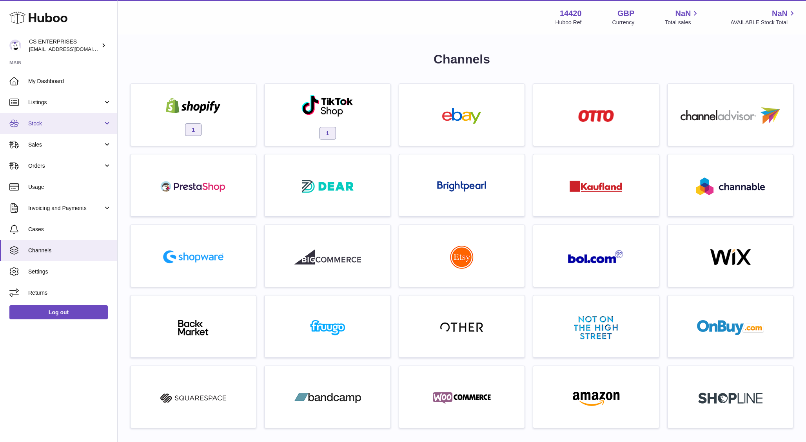
click at [57, 121] on span "Stock" at bounding box center [65, 123] width 75 height 7
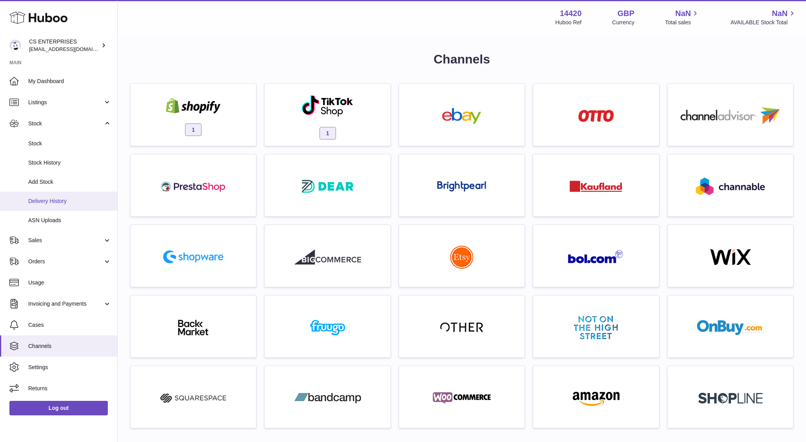
click at [51, 200] on span "Delivery History" at bounding box center [69, 201] width 83 height 7
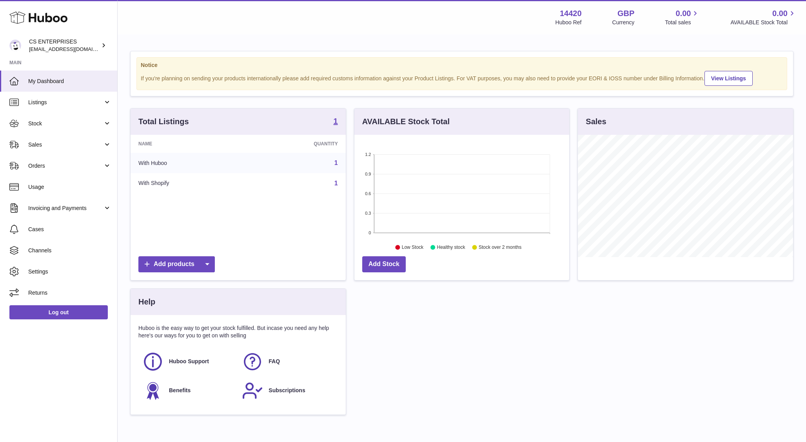
scroll to position [122, 215]
click at [62, 125] on span "Stock" at bounding box center [65, 123] width 75 height 7
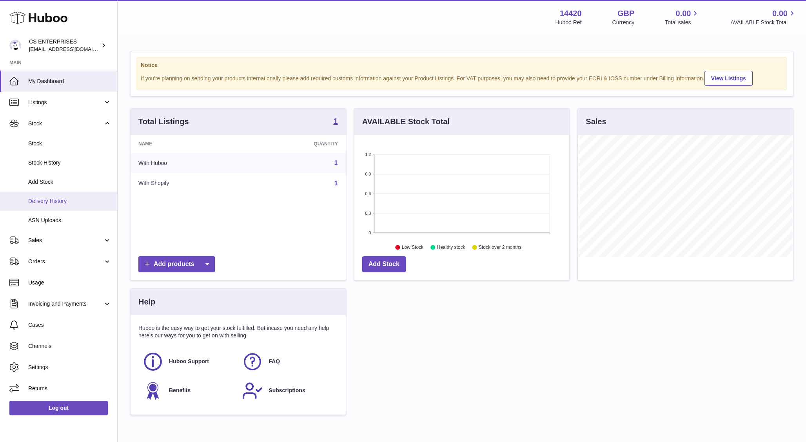
click at [47, 205] on span "Delivery History" at bounding box center [69, 201] width 83 height 7
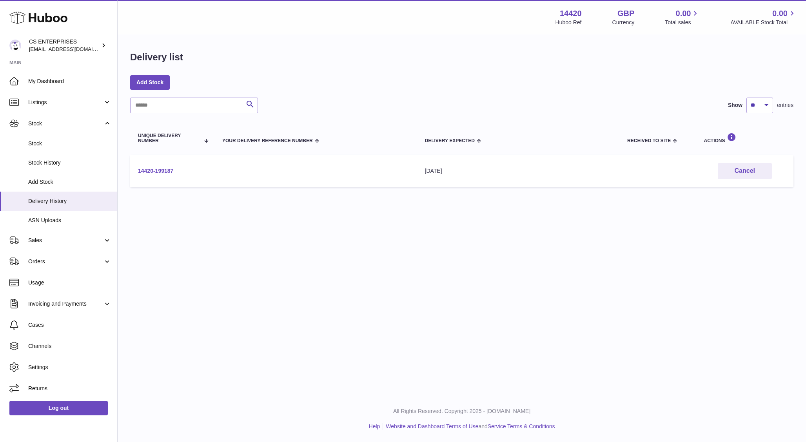
click at [155, 168] on link "14420-199187" at bounding box center [155, 171] width 35 height 6
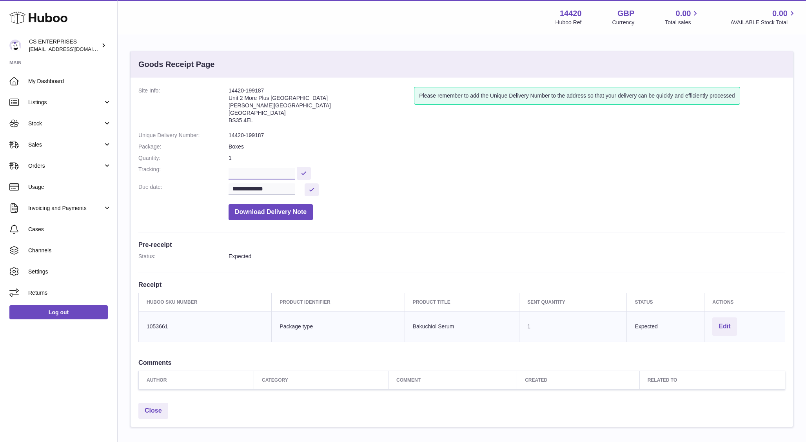
click at [257, 174] on input "text" at bounding box center [262, 174] width 67 height 12
paste input "**********"
type input "**********"
click at [310, 173] on button at bounding box center [304, 173] width 14 height 13
click at [312, 193] on button at bounding box center [312, 189] width 14 height 13
